Goal: Check status: Check status

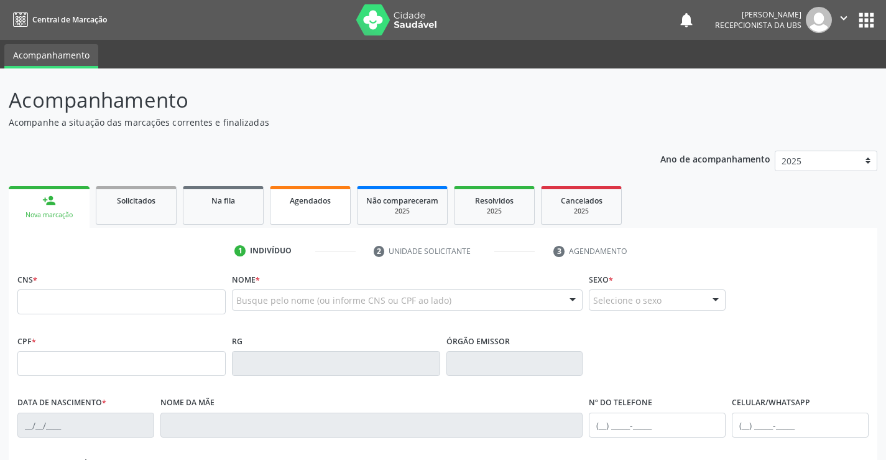
click at [292, 213] on link "Agendados" at bounding box center [310, 205] width 81 height 39
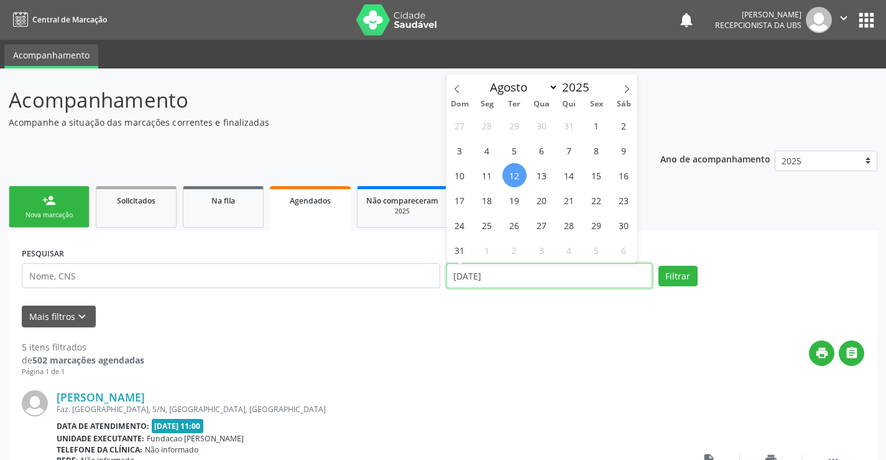
click at [512, 279] on input "[DATE]" at bounding box center [550, 275] width 206 height 25
click at [484, 223] on span "25" at bounding box center [487, 225] width 24 height 24
type input "[DATE]"
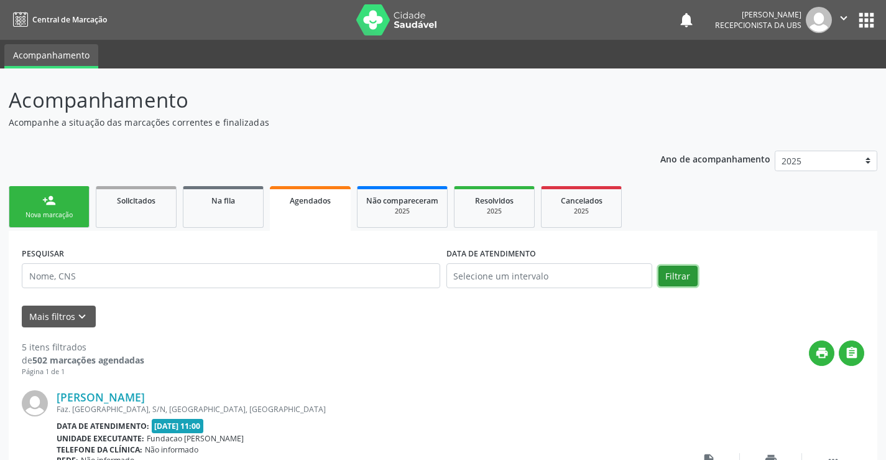
click at [667, 271] on button "Filtrar" at bounding box center [678, 276] width 39 height 21
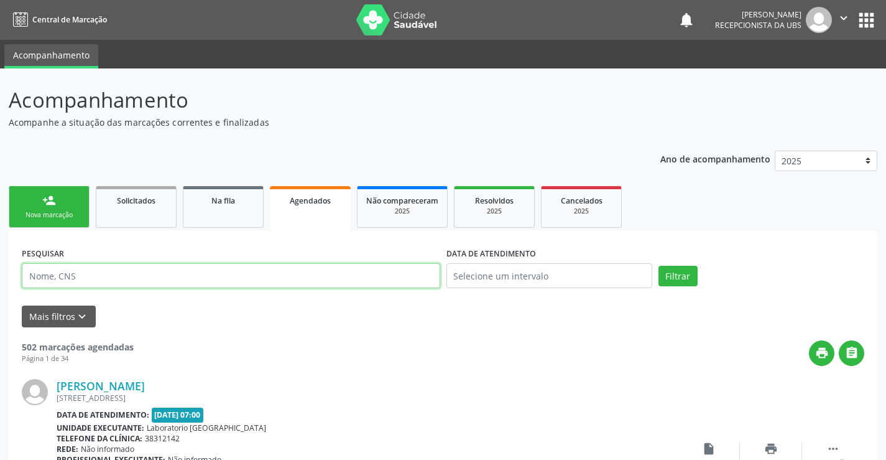
click at [47, 276] on input "text" at bounding box center [231, 275] width 419 height 25
type input "maria do socorro de [PERSON_NAME]"
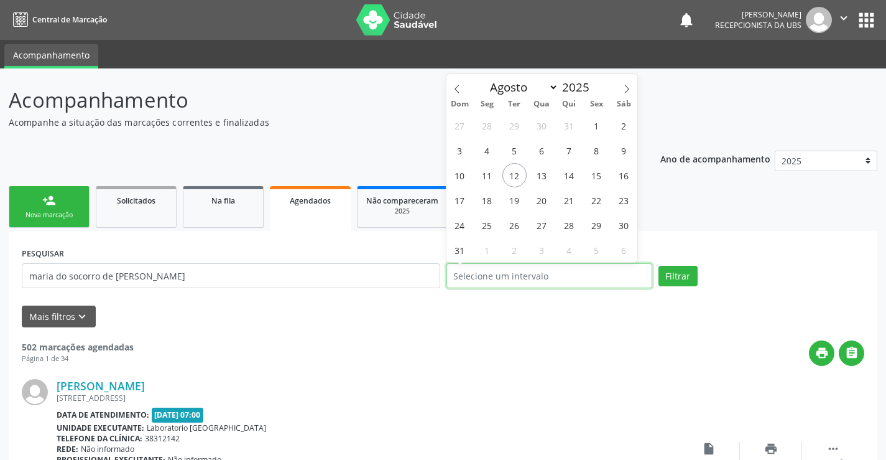
click at [557, 273] on input "text" at bounding box center [550, 275] width 206 height 25
click at [488, 228] on span "25" at bounding box center [487, 225] width 24 height 24
type input "[DATE]"
click at [514, 225] on span "26" at bounding box center [515, 225] width 24 height 24
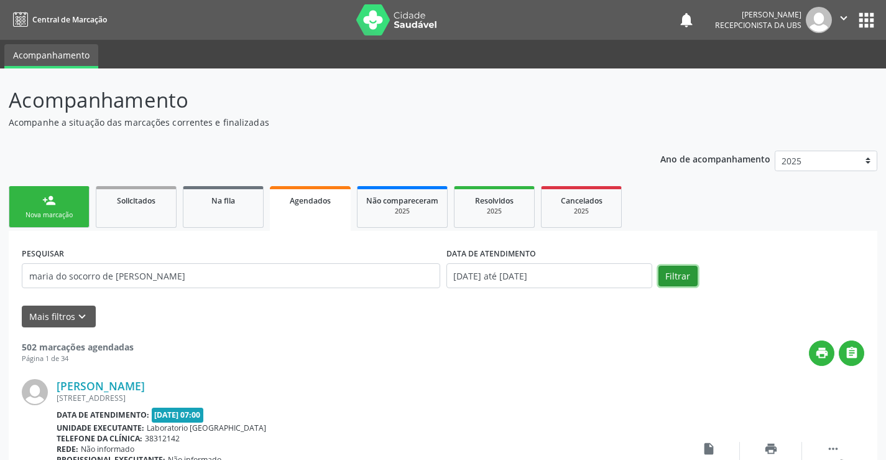
click at [669, 271] on button "Filtrar" at bounding box center [678, 276] width 39 height 21
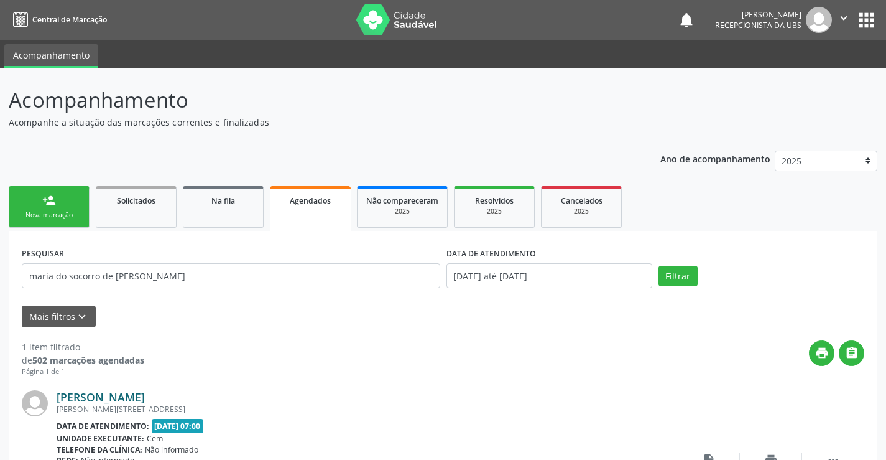
scroll to position [118, 0]
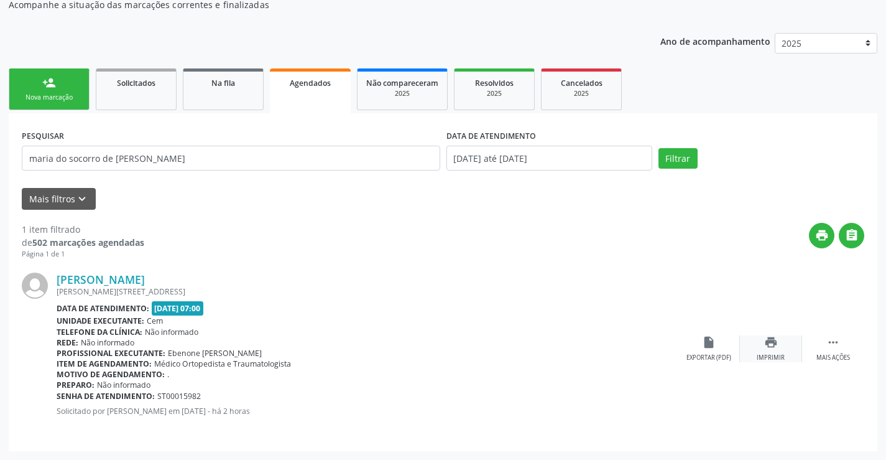
click at [768, 339] on icon "print" at bounding box center [771, 342] width 14 height 14
drag, startPoint x: 707, startPoint y: 332, endPoint x: 710, endPoint y: 345, distance: 13.3
click at [710, 345] on div "[PERSON_NAME] [PERSON_NAME][STREET_ADDRESS] Data de atendimento: [DATE] 07:00 U…" at bounding box center [443, 348] width 843 height 179
click at [713, 347] on icon "insert_drive_file" at bounding box center [709, 342] width 14 height 14
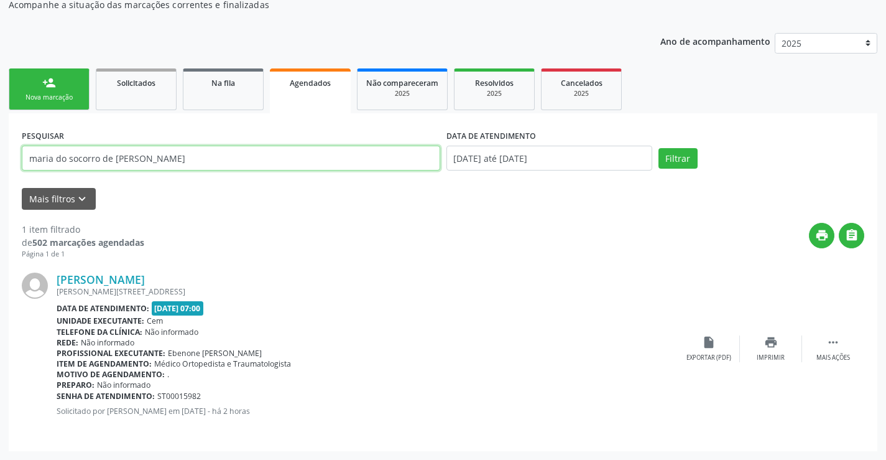
drag, startPoint x: 183, startPoint y: 164, endPoint x: 0, endPoint y: 202, distance: 187.5
click at [0, 199] on div "Acompanhamento Acompanhe a situação das marcações correntes e finalizadas Relat…" at bounding box center [443, 205] width 886 height 509
